Goal: Find specific page/section: Find specific page/section

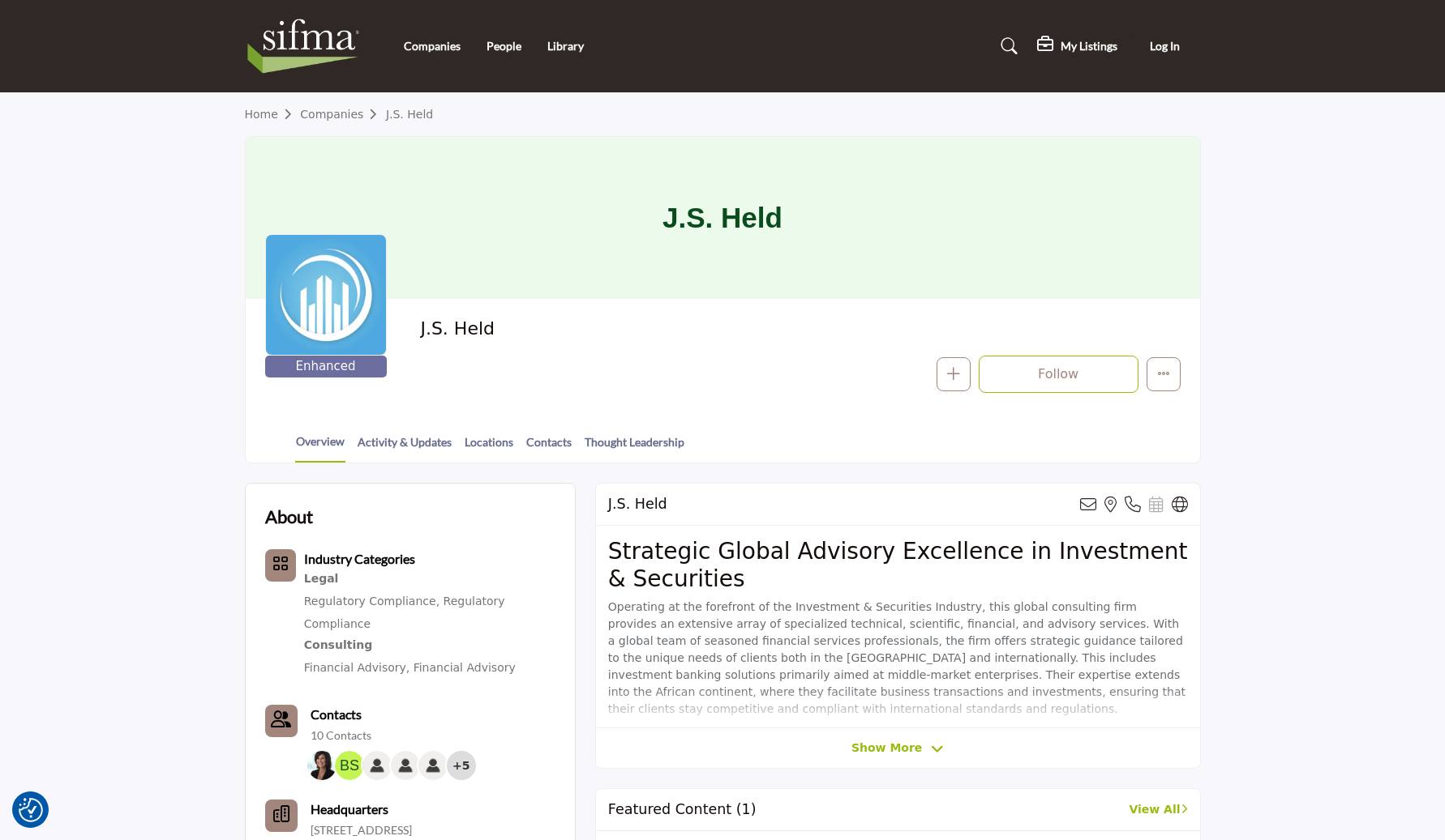
click at [161, 27] on nav "Companies People Library" at bounding box center [722, 46] width 1445 height 76
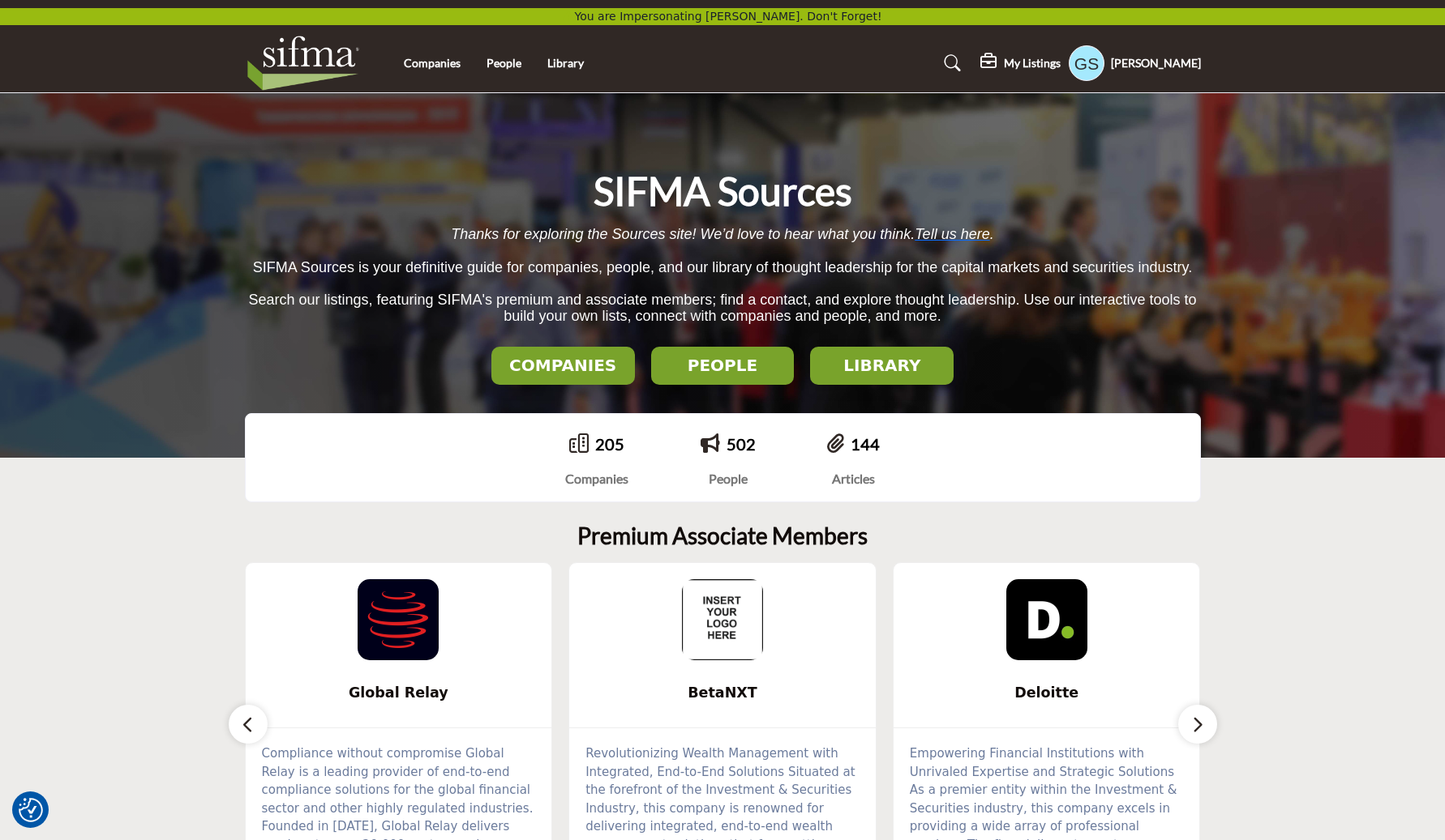
click at [1055, 74] on div "My Listings Pricing My Listings [PERSON_NAME] &... Active" at bounding box center [1090, 63] width 221 height 36
click at [1057, 72] on div "My Listings" at bounding box center [1020, 63] width 80 height 19
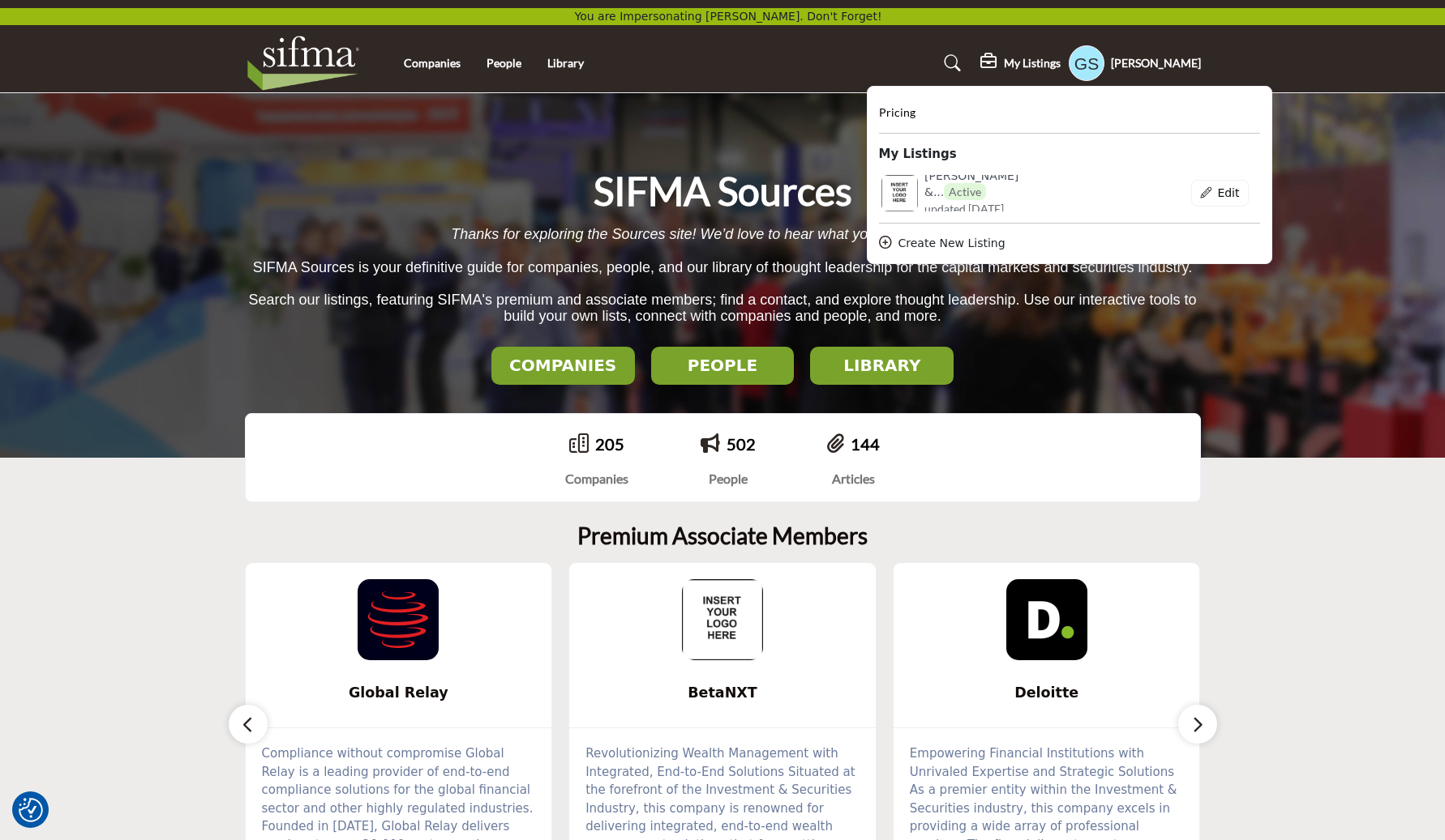
click at [1076, 339] on div "SIFMA Sources Thanks for exploring the Sources site! We’d love to hear what you…" at bounding box center [723, 275] width 956 height 219
